Goal: Find specific page/section: Find specific page/section

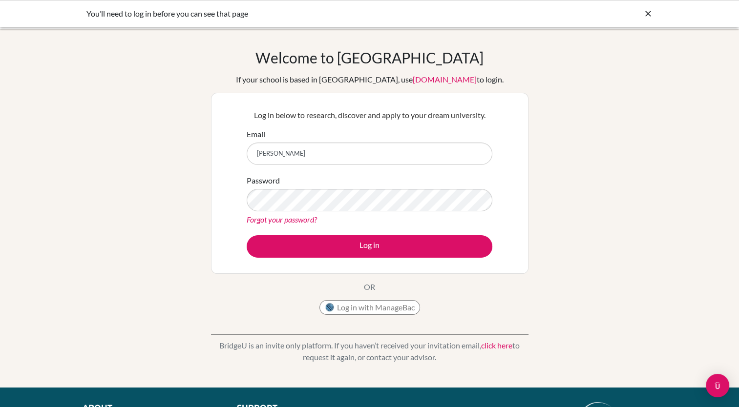
type input "[PERSON_NAME][EMAIL_ADDRESS][DOMAIN_NAME]"
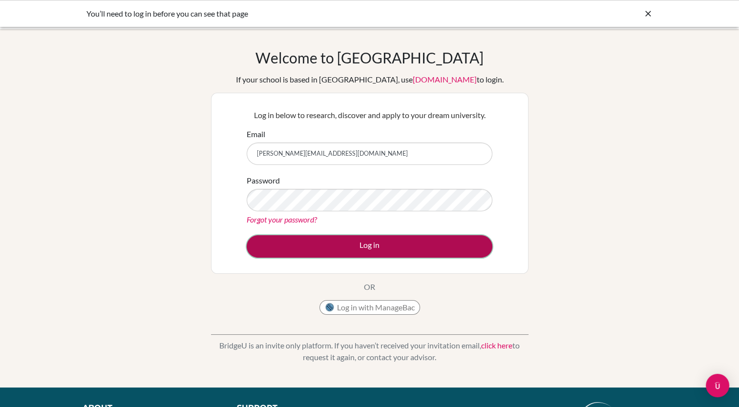
click at [305, 243] on button "Log in" at bounding box center [370, 246] width 246 height 22
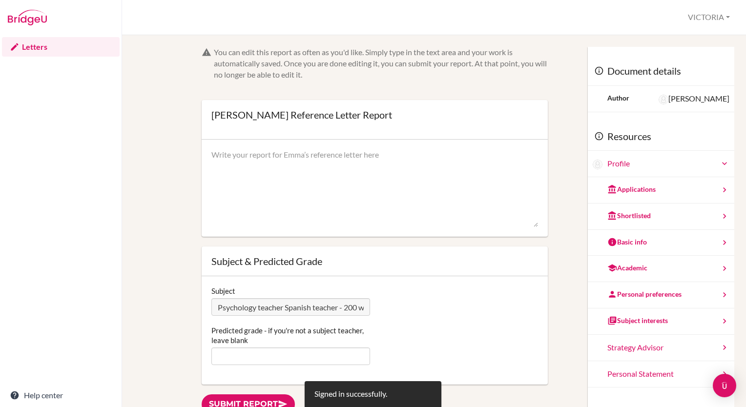
click at [121, 183] on div "Letters Help center" at bounding box center [61, 221] width 122 height 372
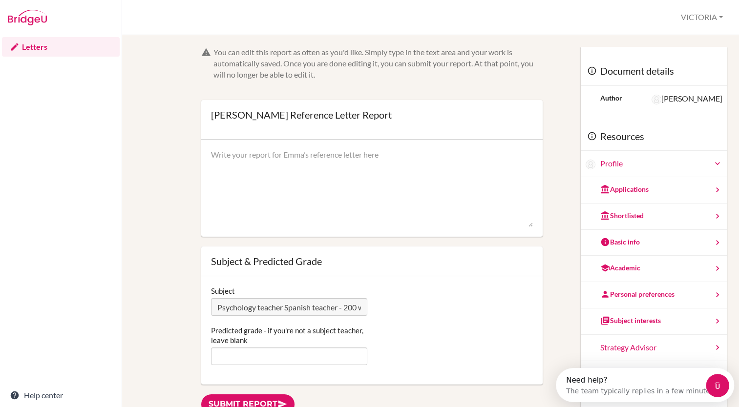
click at [74, 48] on link "Letters" at bounding box center [61, 47] width 118 height 20
